Goal: Task Accomplishment & Management: Use online tool/utility

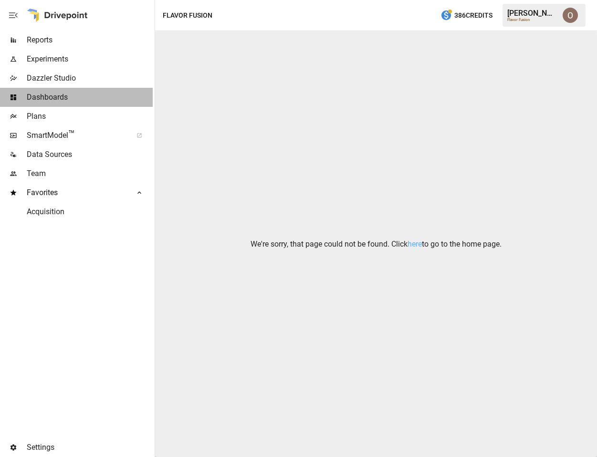
click at [71, 99] on span "Dashboards" at bounding box center [90, 97] width 126 height 11
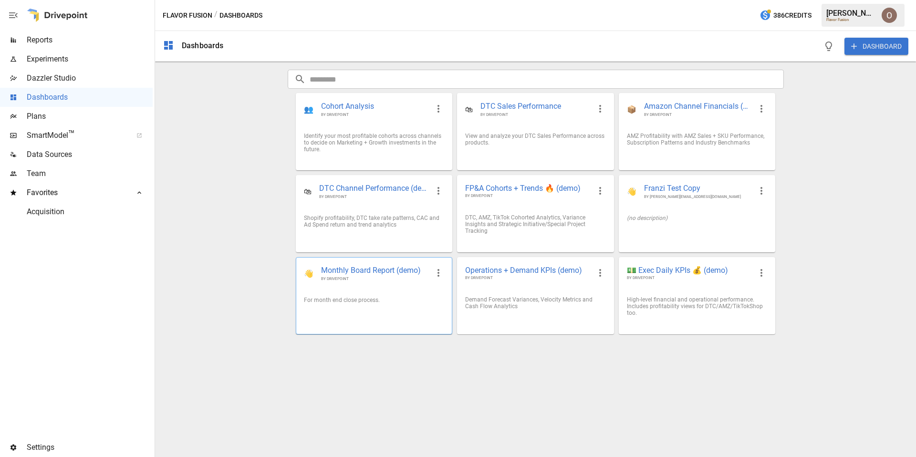
click at [405, 292] on div "For month end close process." at bounding box center [374, 300] width 156 height 22
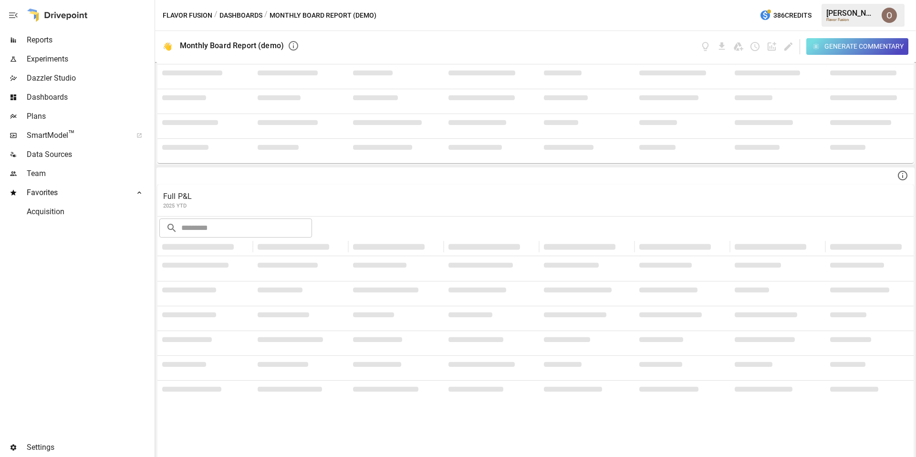
scroll to position [402, 0]
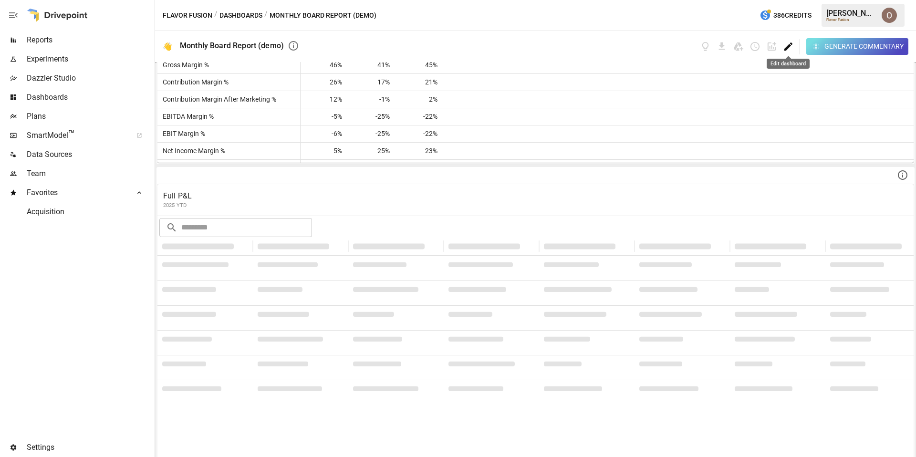
click at [785, 49] on icon "Edit dashboard" at bounding box center [788, 46] width 8 height 8
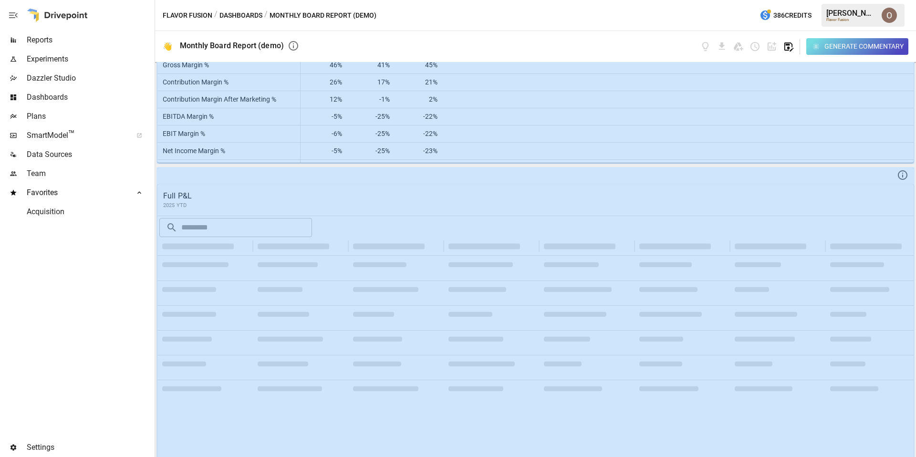
click at [789, 47] on icon "button" at bounding box center [788, 46] width 11 height 11
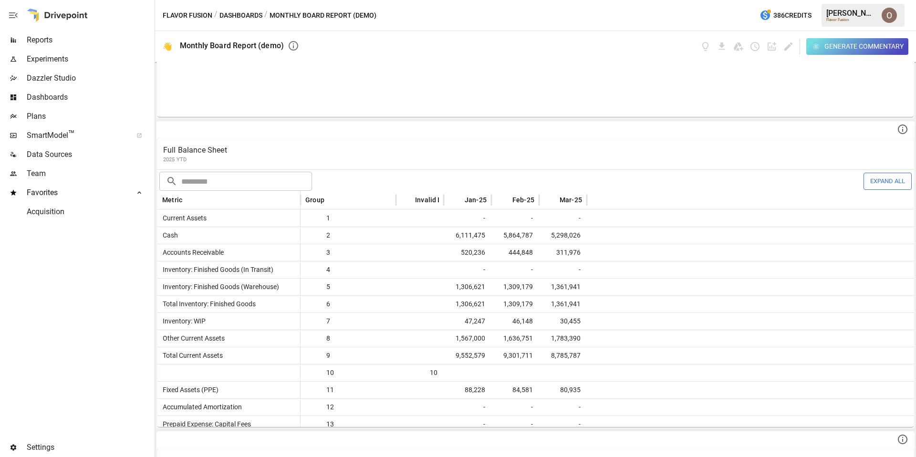
scroll to position [760, 0]
click at [325, 146] on p "Full Balance Sheet" at bounding box center [535, 148] width 745 height 11
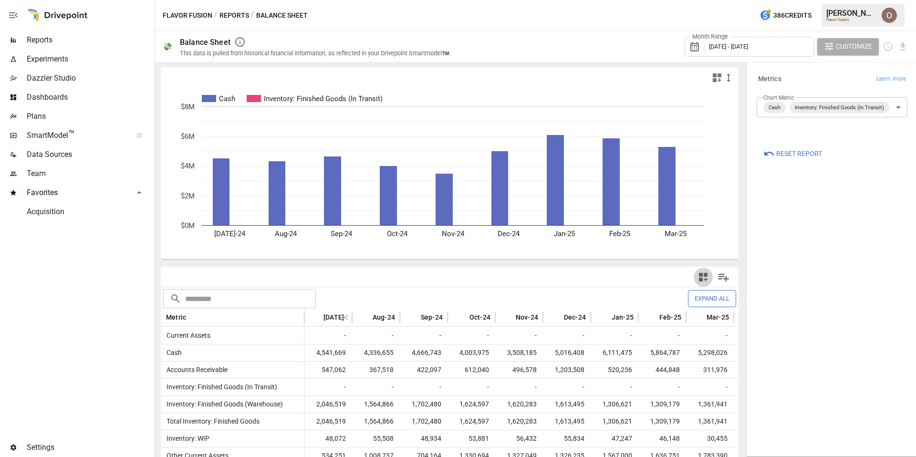
click at [703, 280] on icon "button" at bounding box center [703, 276] width 11 height 11
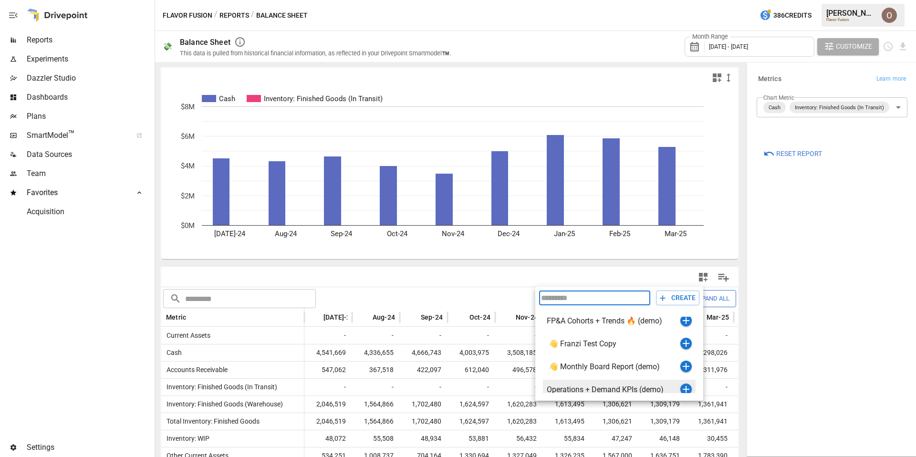
scroll to position [98, 0]
click at [496, 278] on div at bounding box center [458, 228] width 916 height 457
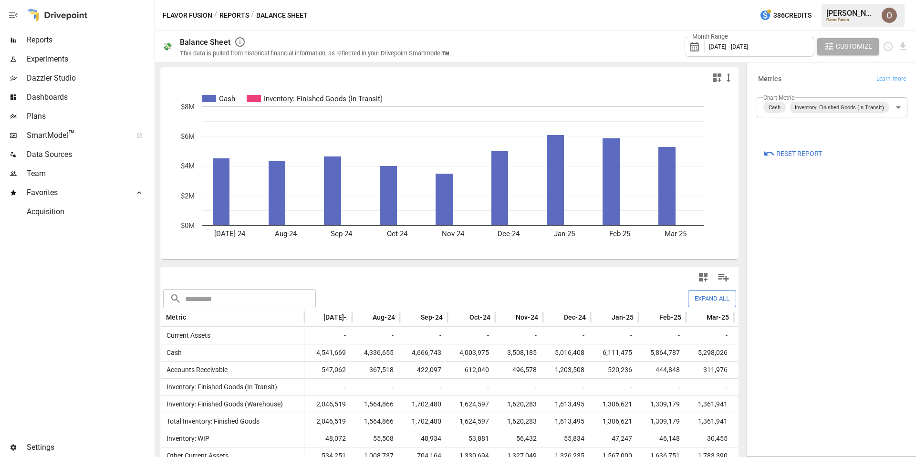
click at [703, 277] on icon "button" at bounding box center [703, 276] width 11 height 11
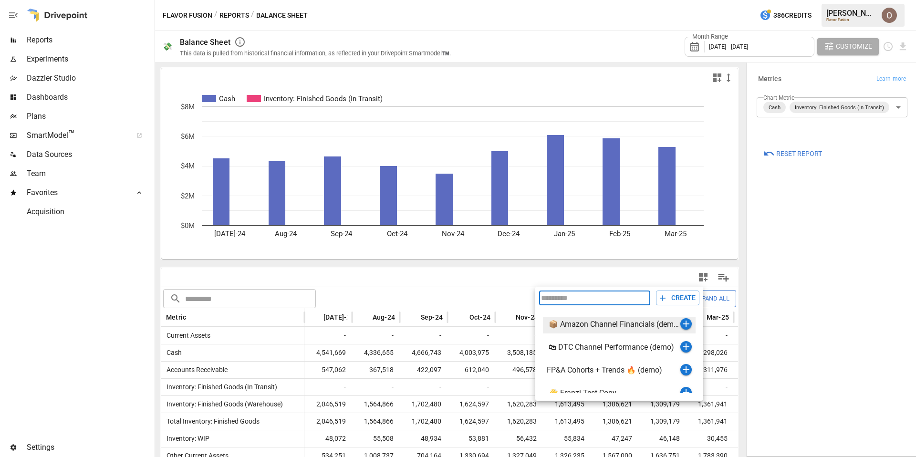
scroll to position [0, 0]
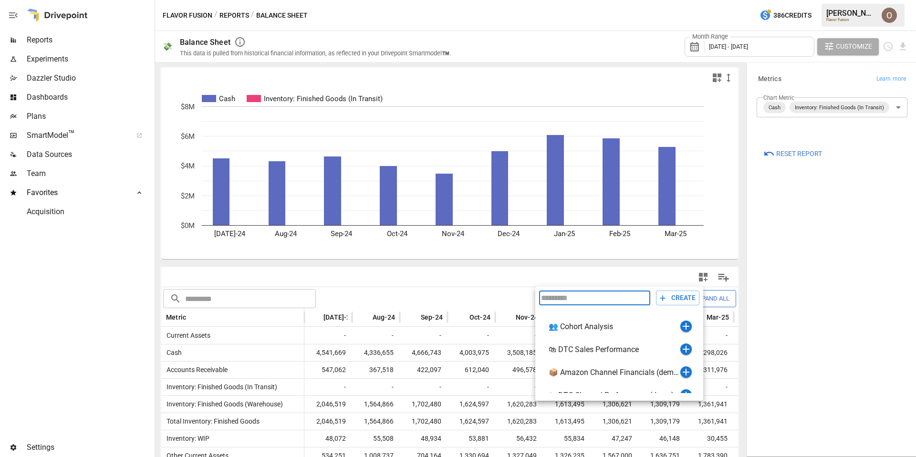
click at [798, 266] on div at bounding box center [458, 228] width 916 height 457
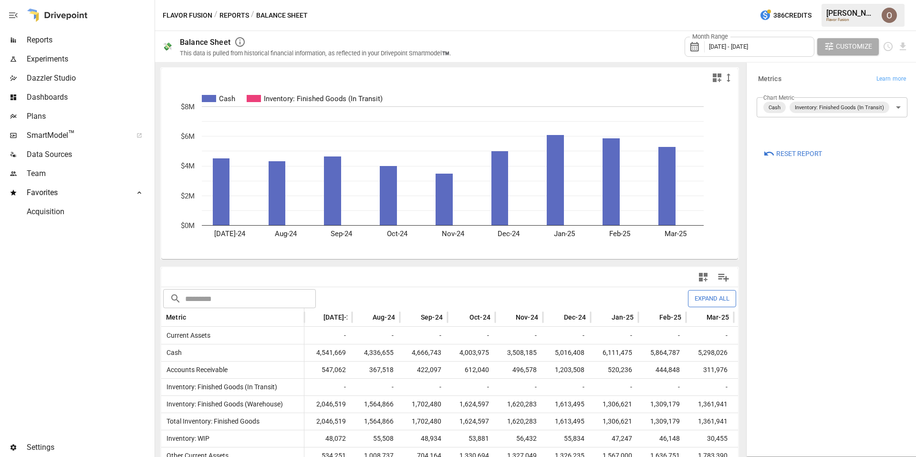
click at [67, 96] on span "Dashboards" at bounding box center [90, 97] width 126 height 11
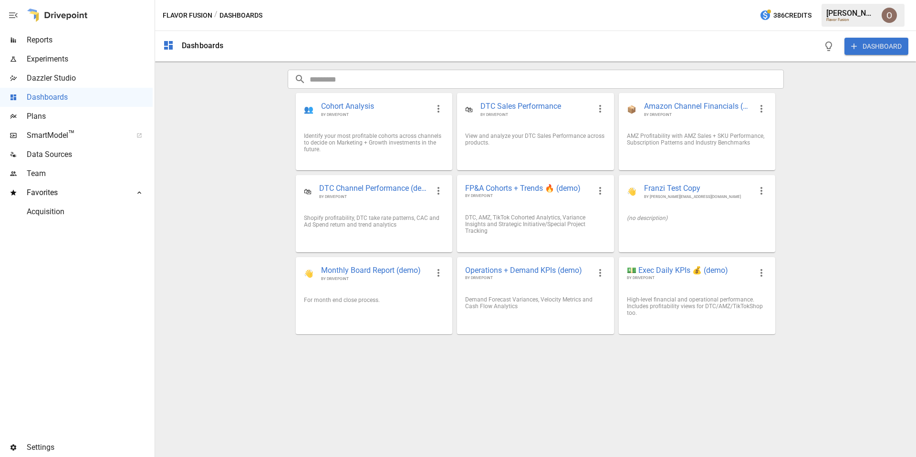
click at [877, 39] on button "DASHBOARD" at bounding box center [877, 46] width 64 height 17
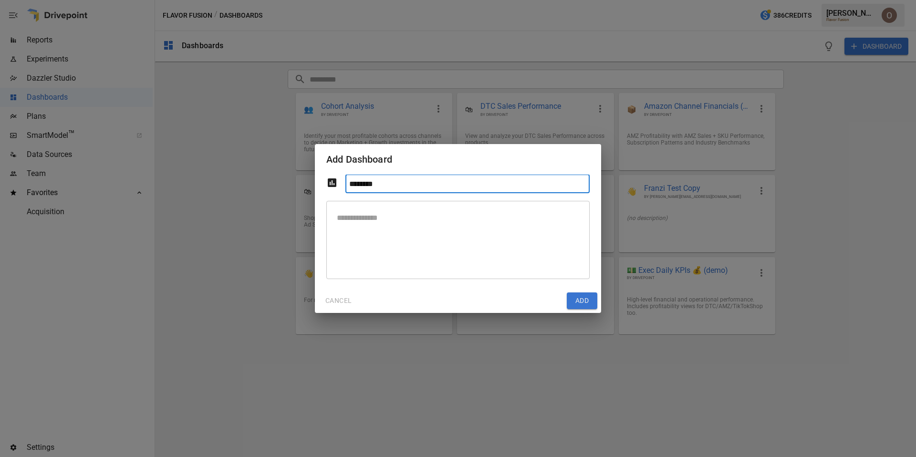
type input "********"
click at [578, 298] on button "Add" at bounding box center [582, 300] width 31 height 17
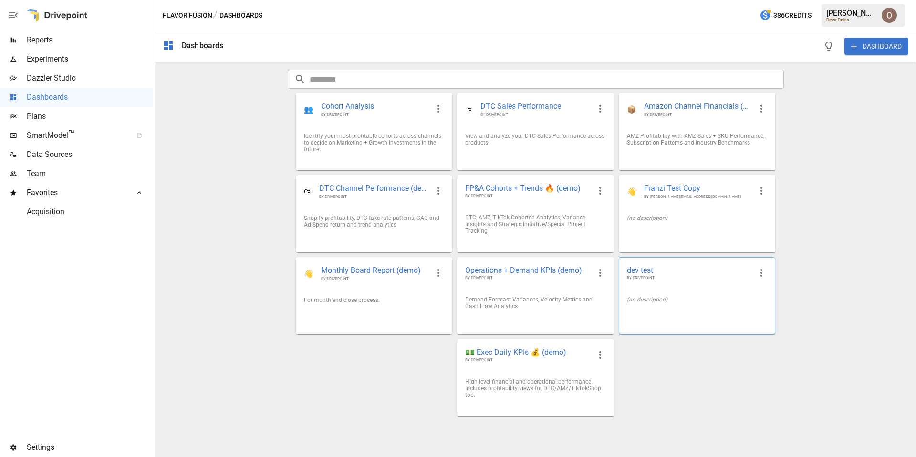
click at [693, 288] on div "dev test BY DRIVEPOINT" at bounding box center [697, 273] width 156 height 31
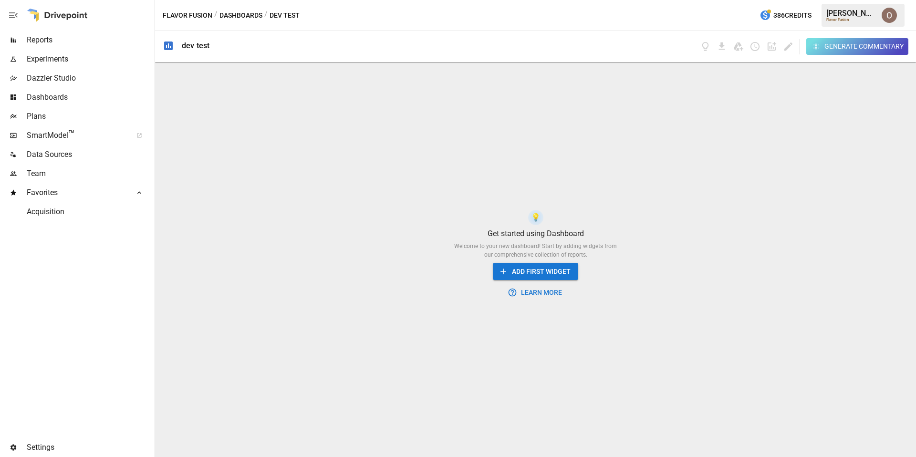
click at [542, 271] on button "ADD FIRST WIDGET" at bounding box center [535, 272] width 85 height 18
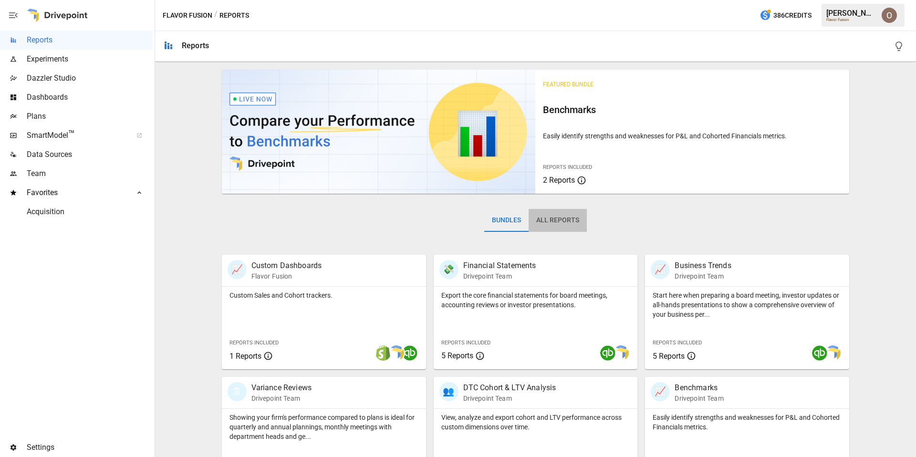
click at [559, 223] on button "All Reports" at bounding box center [558, 220] width 58 height 23
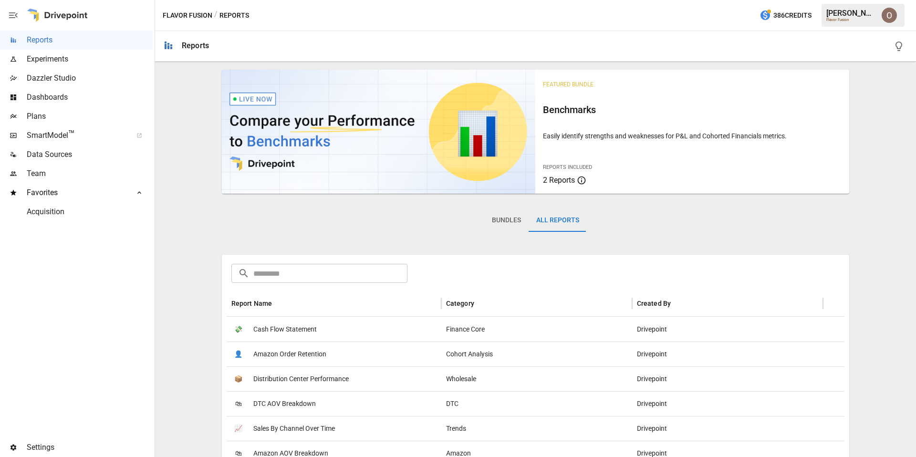
click at [357, 276] on input "text" at bounding box center [330, 273] width 155 height 19
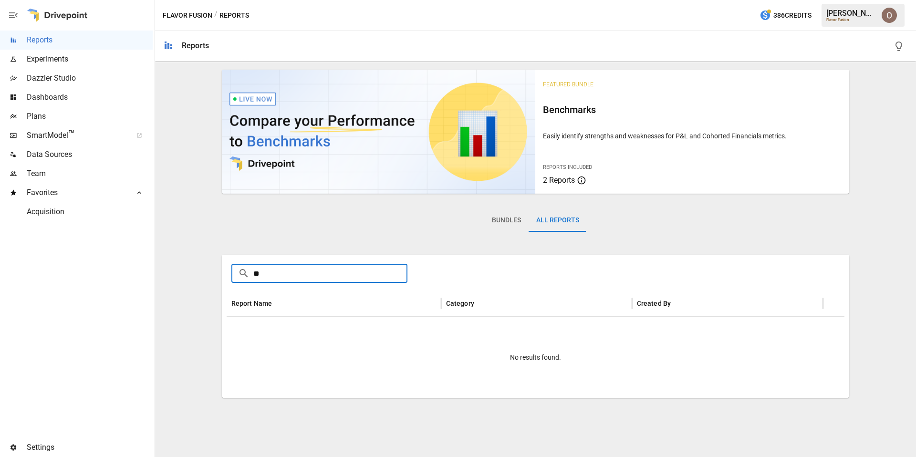
type input "*"
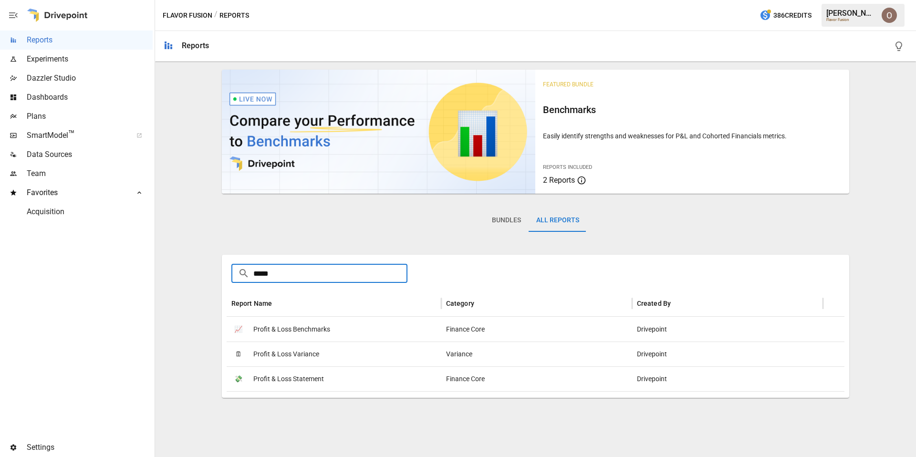
type input "*****"
click at [305, 353] on span "Profit & Loss Variance" at bounding box center [286, 354] width 66 height 24
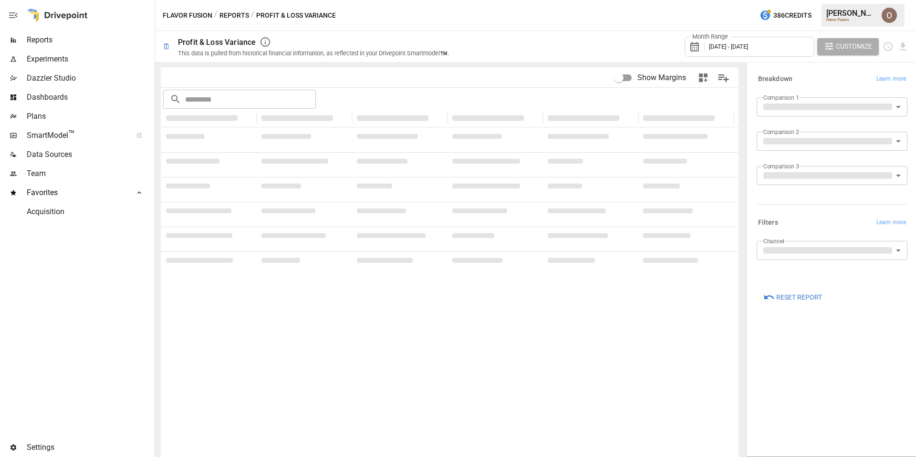
type input "**********"
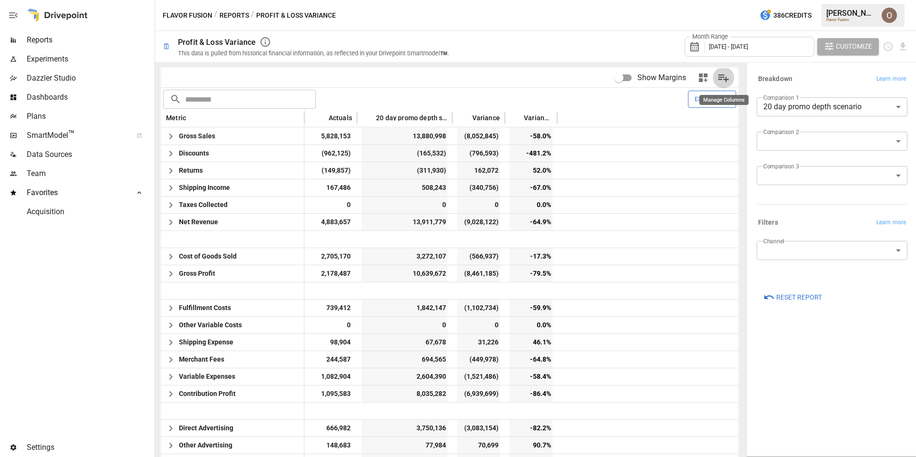
click at [727, 78] on icon "Manage Columns" at bounding box center [724, 78] width 14 height 14
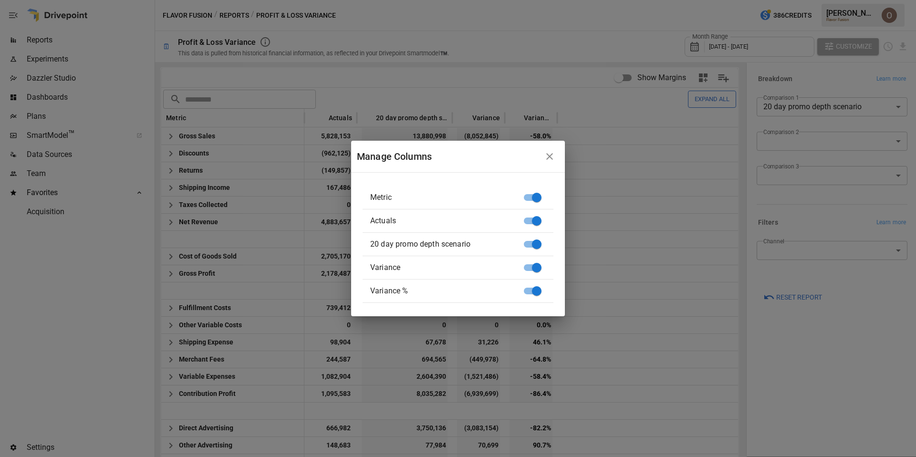
click at [552, 155] on icon "button" at bounding box center [549, 156] width 11 height 11
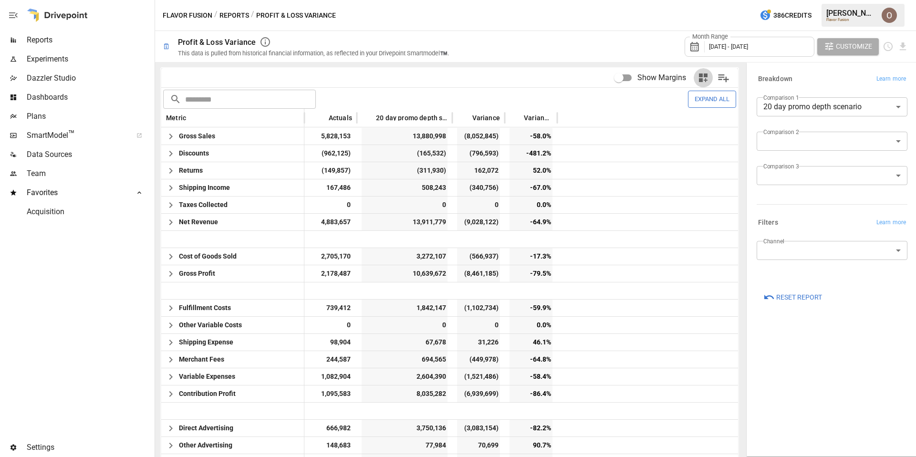
click at [700, 73] on icon "button" at bounding box center [703, 77] width 9 height 9
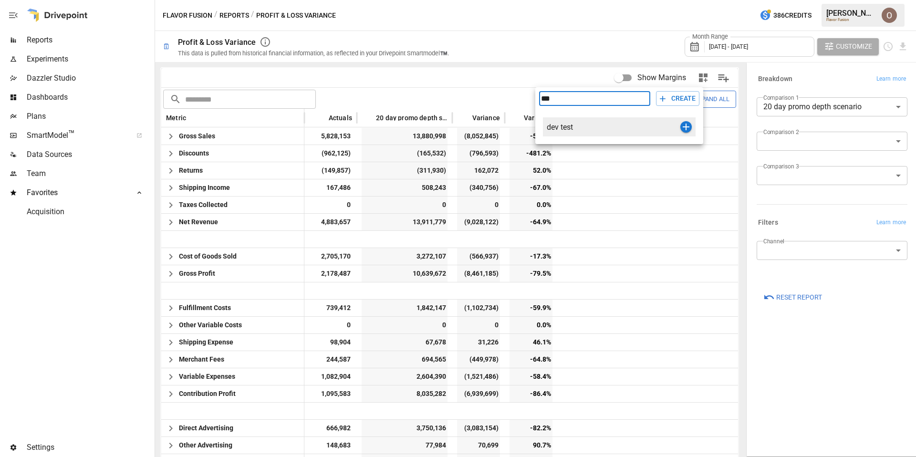
type input "***"
click at [590, 129] on div "dev test" at bounding box center [614, 127] width 134 height 9
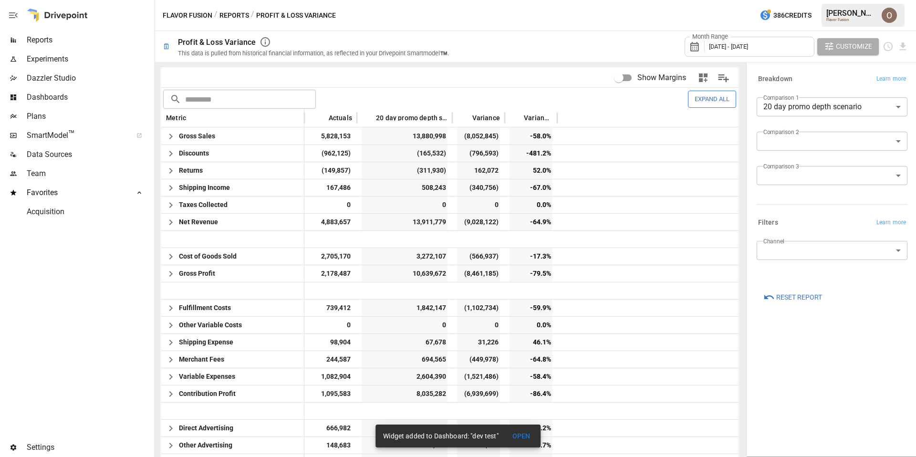
click at [226, 14] on button "Reports" at bounding box center [234, 16] width 30 height 12
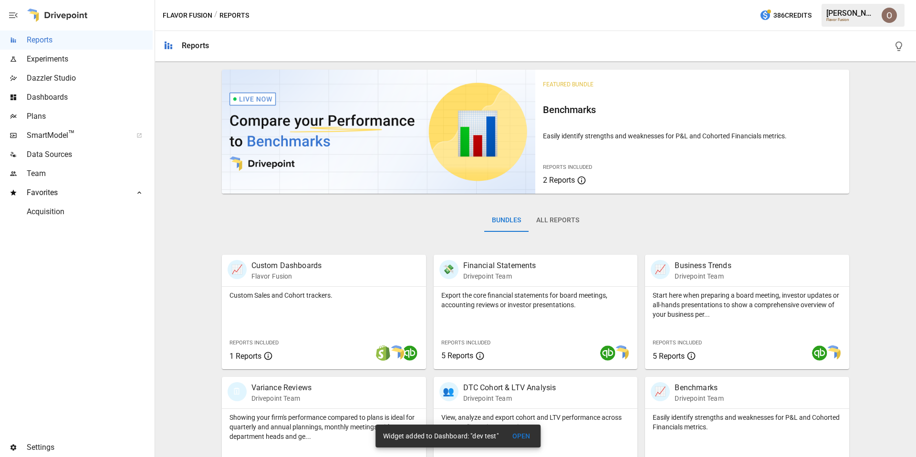
click at [552, 220] on button "All Reports" at bounding box center [558, 220] width 58 height 23
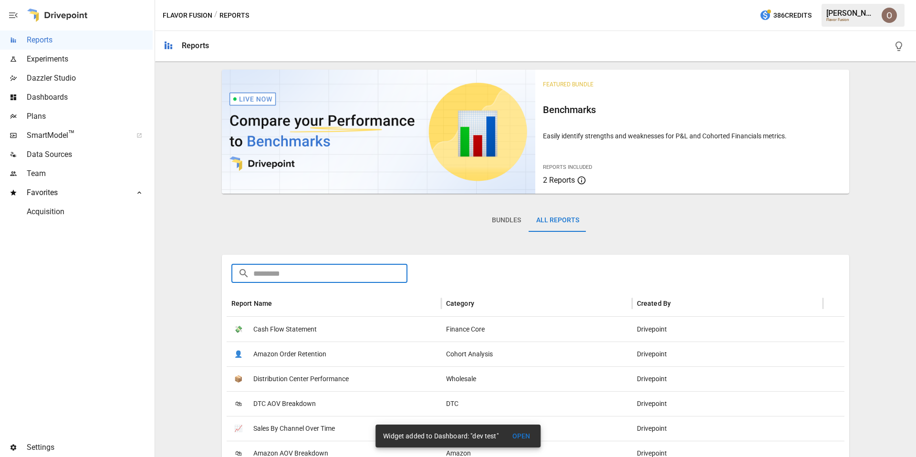
click at [314, 276] on input "text" at bounding box center [330, 273] width 155 height 19
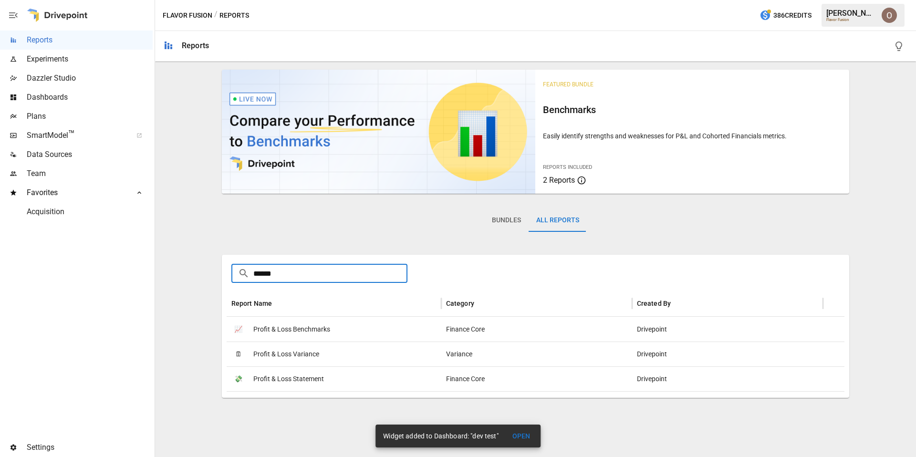
type input "******"
click at [302, 378] on span "Profit & Loss Statement" at bounding box center [288, 379] width 71 height 24
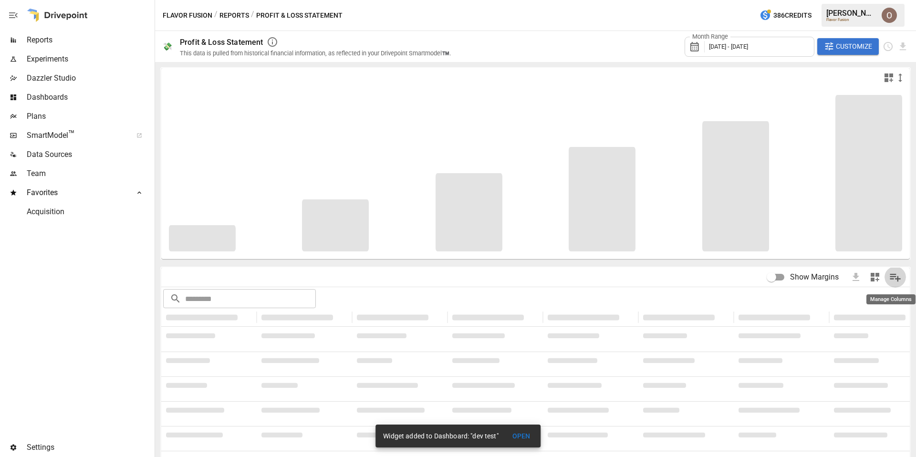
click at [895, 276] on icon "Manage Columns" at bounding box center [895, 278] width 11 height 8
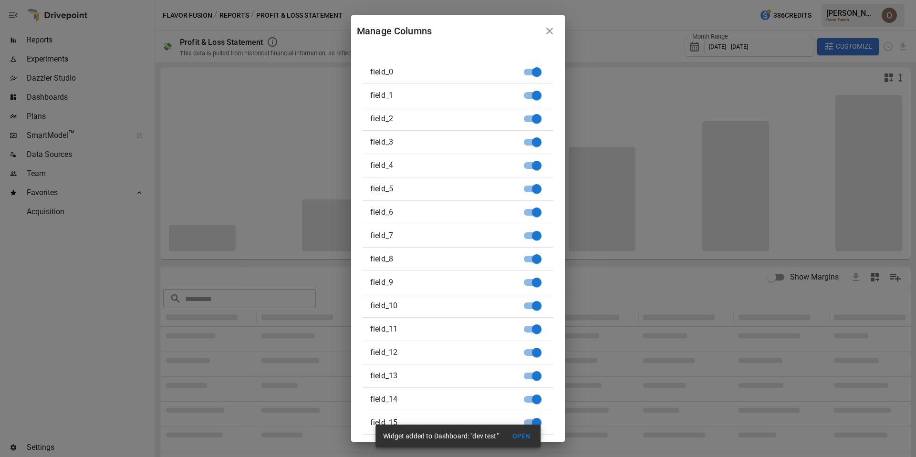
click at [688, 283] on div "Manage Columns field_0 field_1 field_2 field_3 field_4 field_5 field_6 field_7 …" at bounding box center [458, 228] width 916 height 457
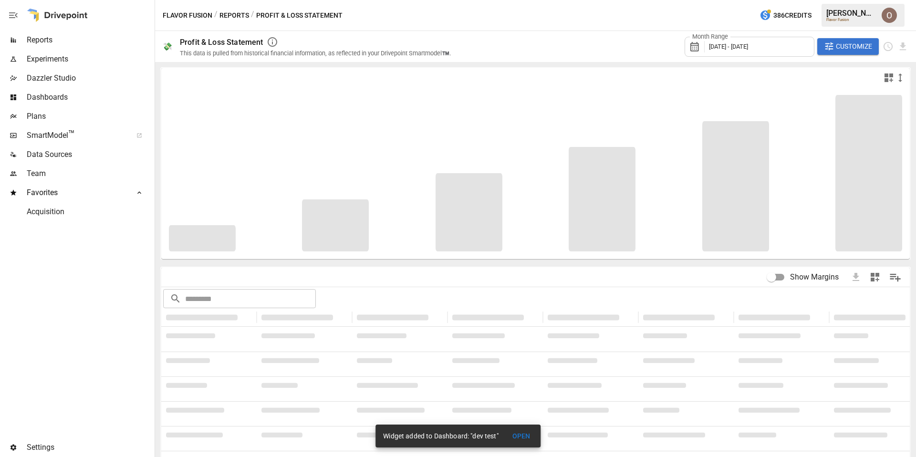
click at [870, 279] on icon "button" at bounding box center [874, 276] width 11 height 11
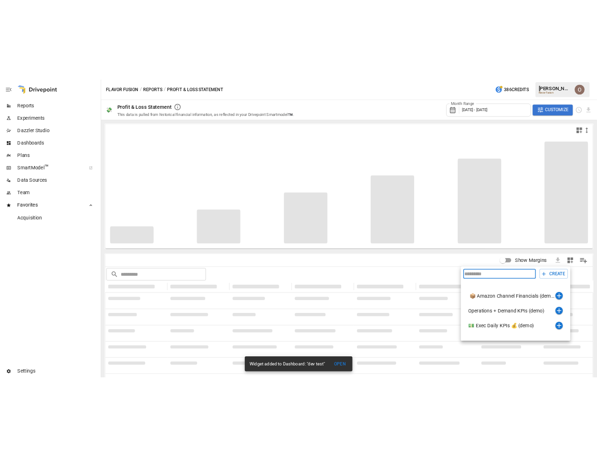
scroll to position [156, 0]
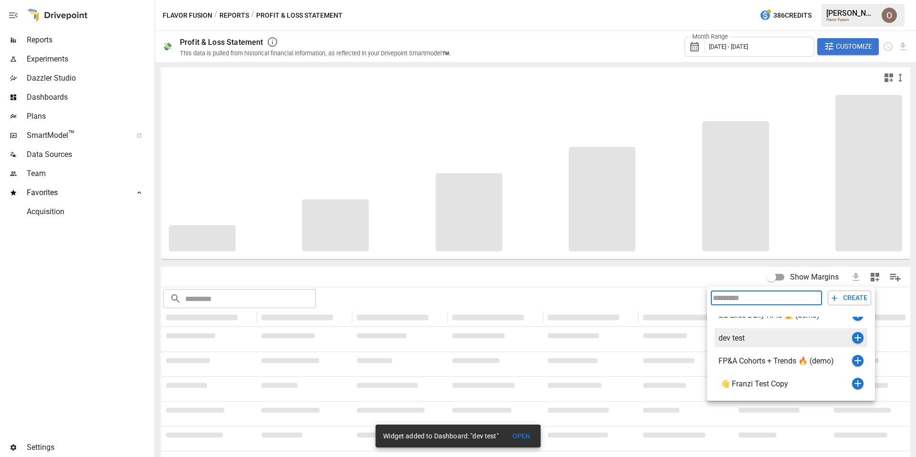
click at [861, 334] on icon "button" at bounding box center [857, 337] width 11 height 11
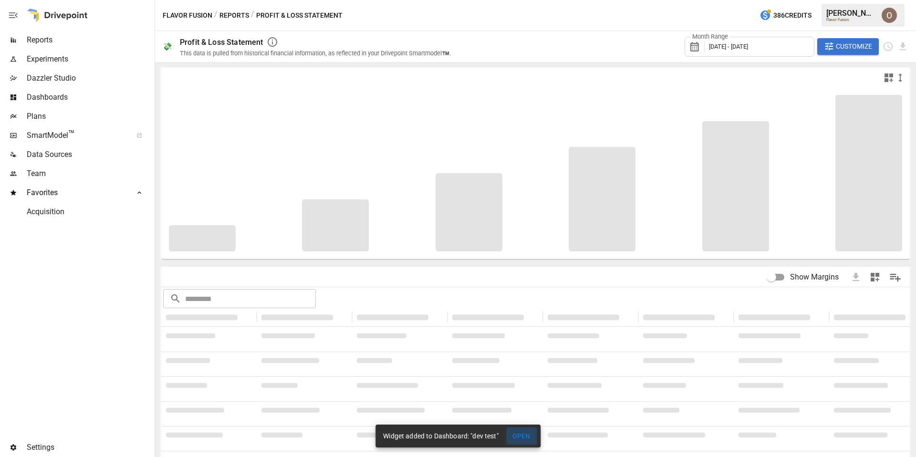
click at [525, 435] on button "OPEN" at bounding box center [521, 437] width 31 height 18
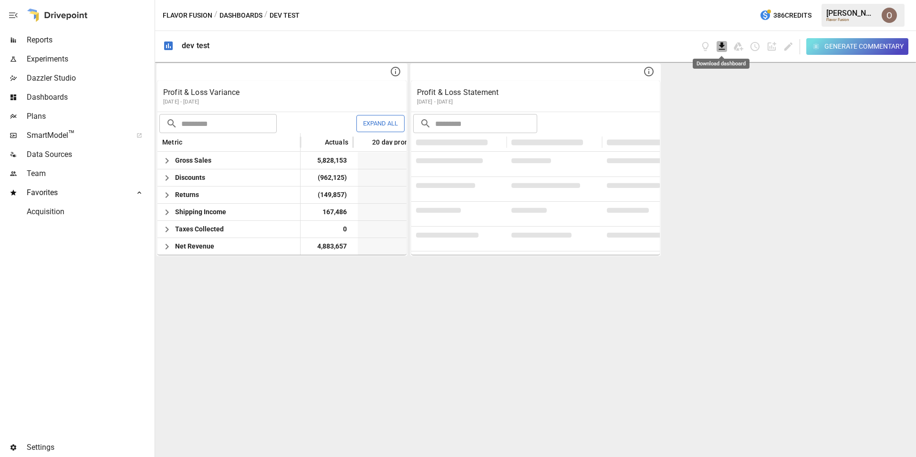
click at [722, 48] on icon "Download dashboard" at bounding box center [722, 46] width 11 height 11
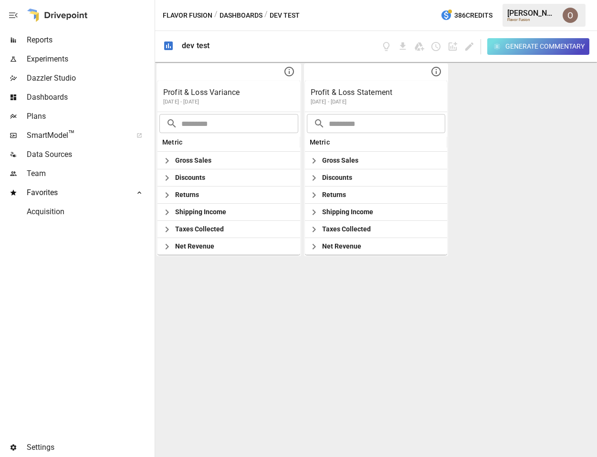
click at [568, 14] on img "Oleksii Flok" at bounding box center [570, 15] width 15 height 15
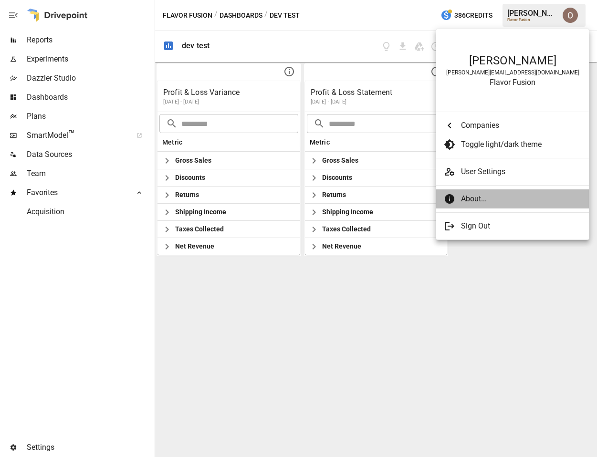
click at [466, 200] on span "About..." at bounding box center [521, 198] width 120 height 11
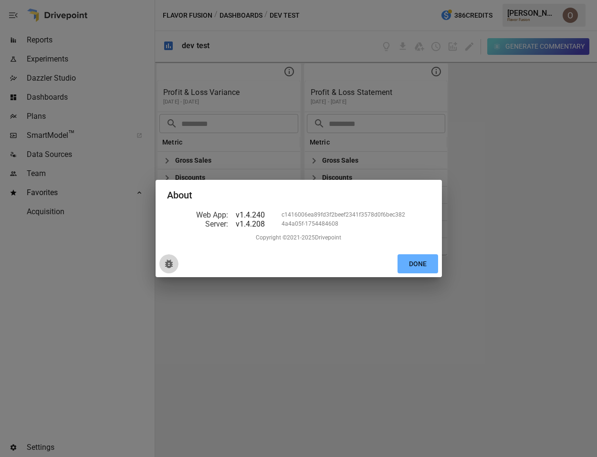
click at [170, 265] on icon "delete" at bounding box center [169, 264] width 8 height 9
click at [432, 265] on button "Done" at bounding box center [417, 264] width 41 height 20
